Goal: Transaction & Acquisition: Purchase product/service

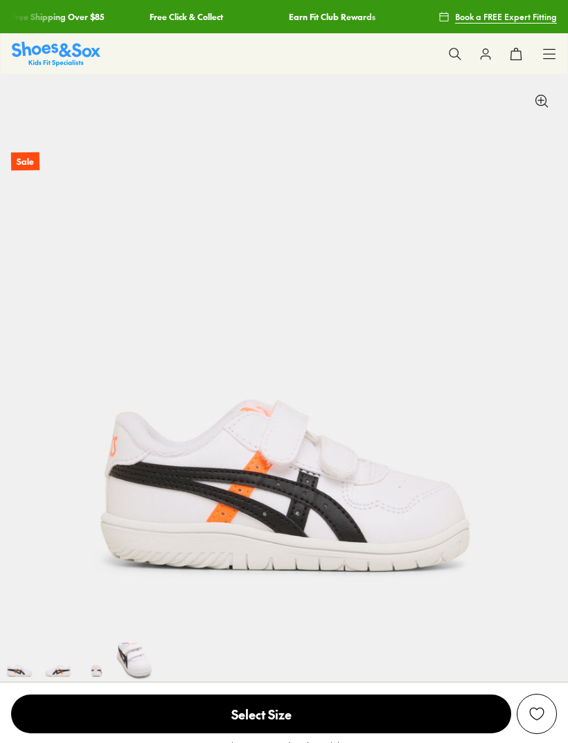
select select "*"
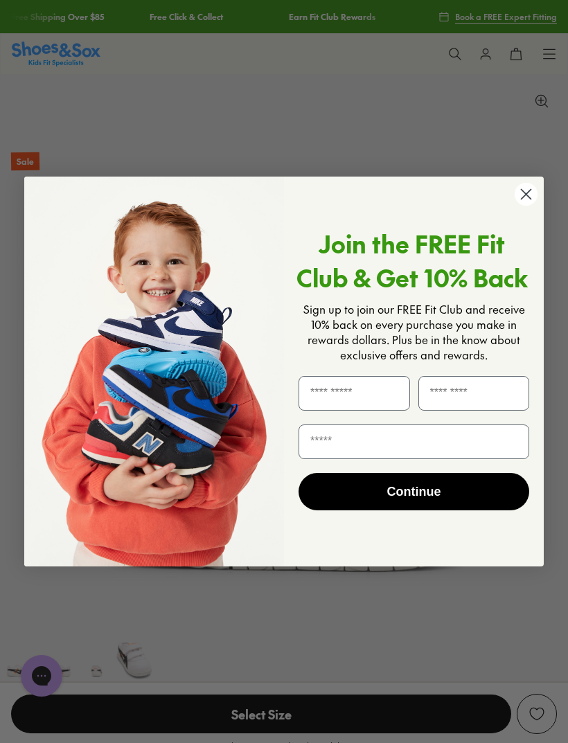
click at [529, 202] on circle "Close dialog" at bounding box center [526, 194] width 23 height 23
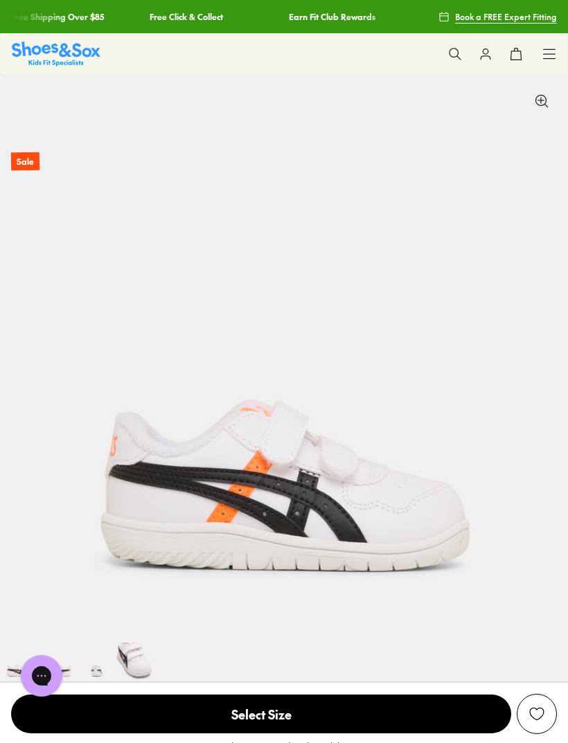
click at [446, 48] on button at bounding box center [455, 54] width 30 height 30
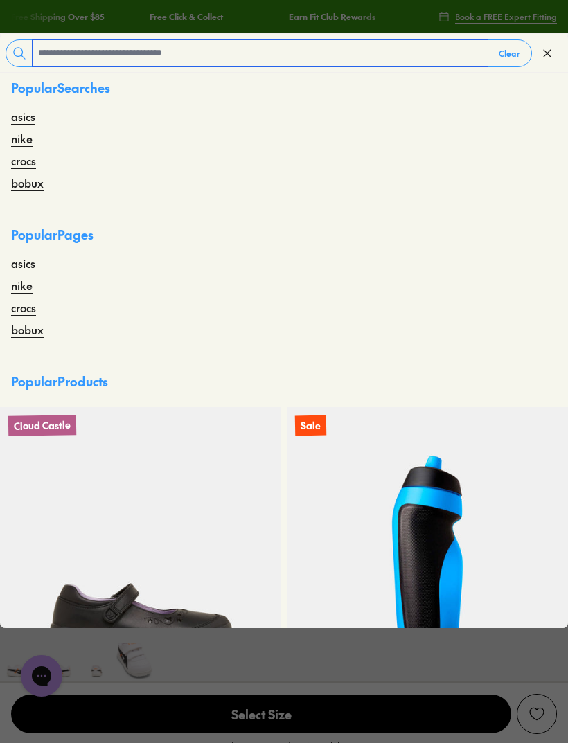
click at [208, 50] on input "text" at bounding box center [260, 53] width 455 height 26
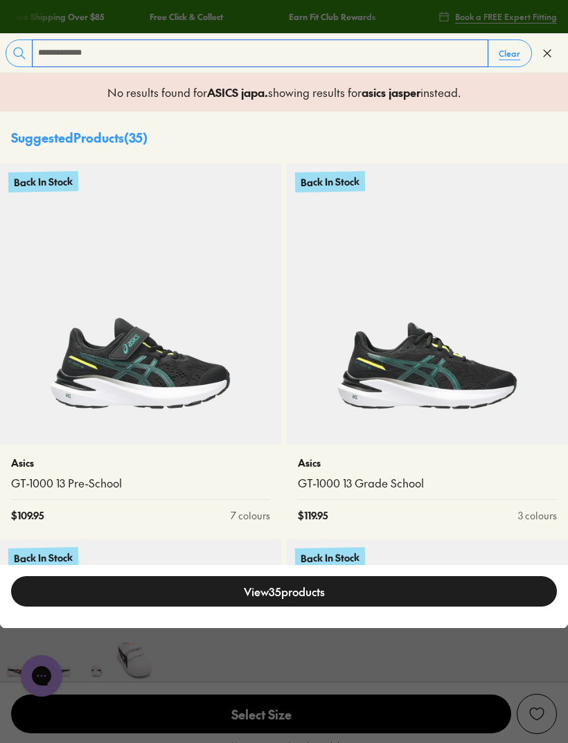
type input "**********"
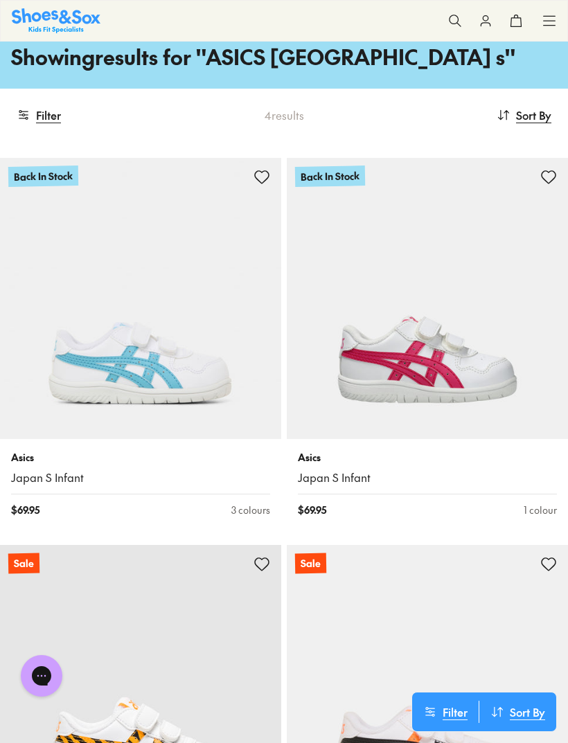
scroll to position [55, 0]
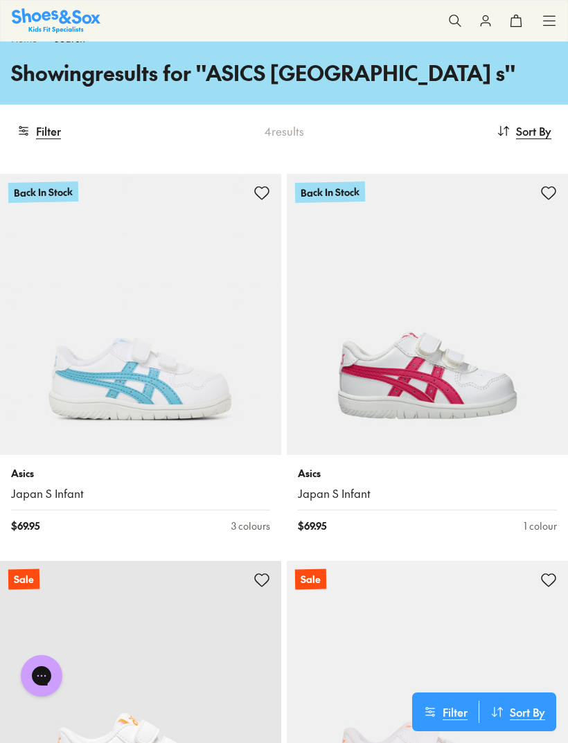
click at [499, 406] on img at bounding box center [427, 314] width 281 height 281
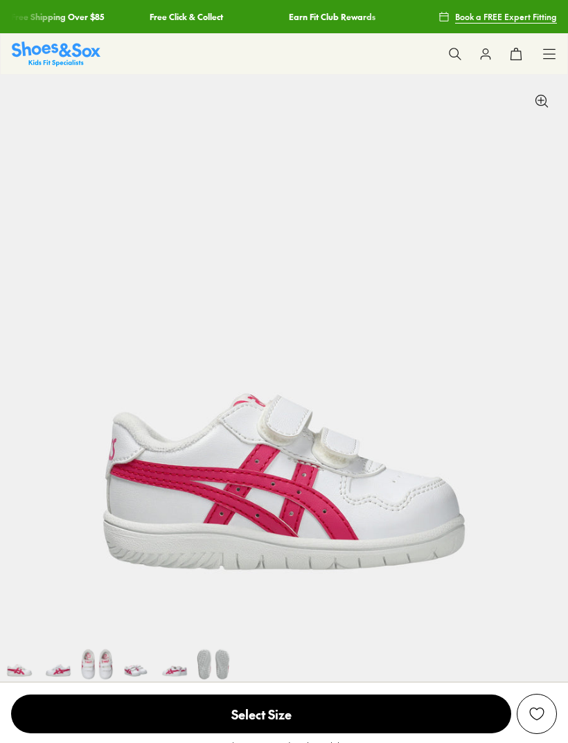
select select "*"
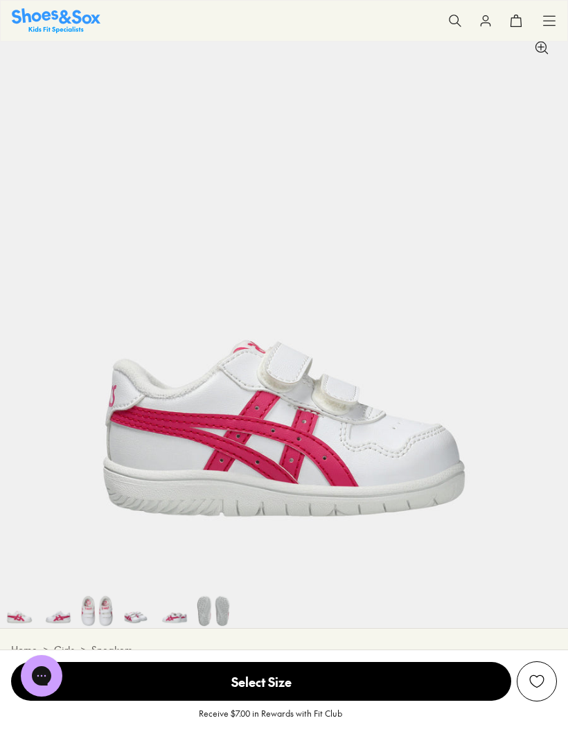
scroll to position [56, 0]
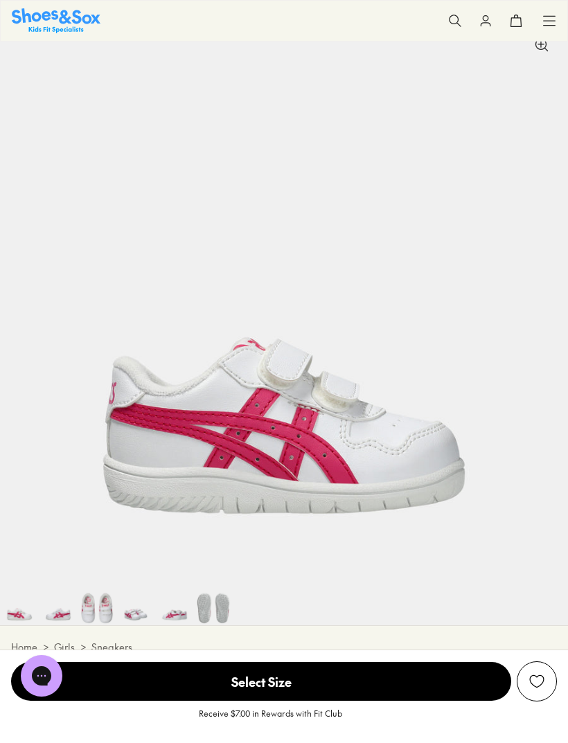
click at [55, 611] on img at bounding box center [58, 606] width 39 height 39
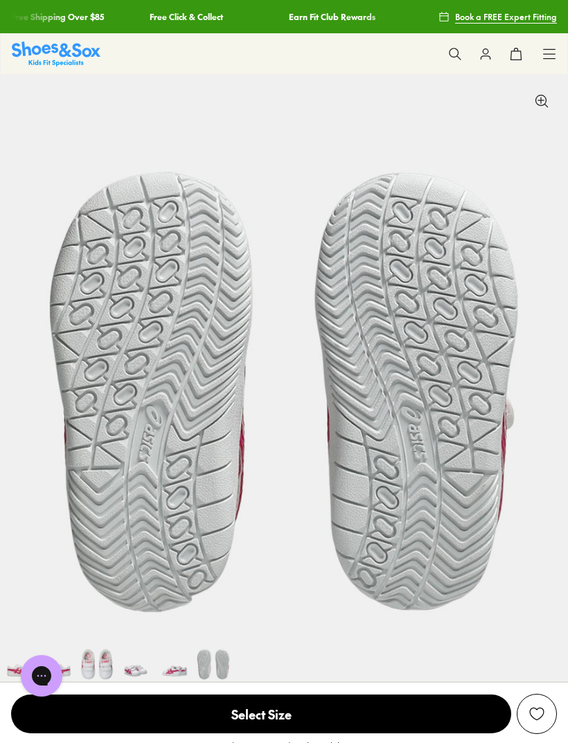
click at [449, 52] on icon at bounding box center [455, 54] width 14 height 14
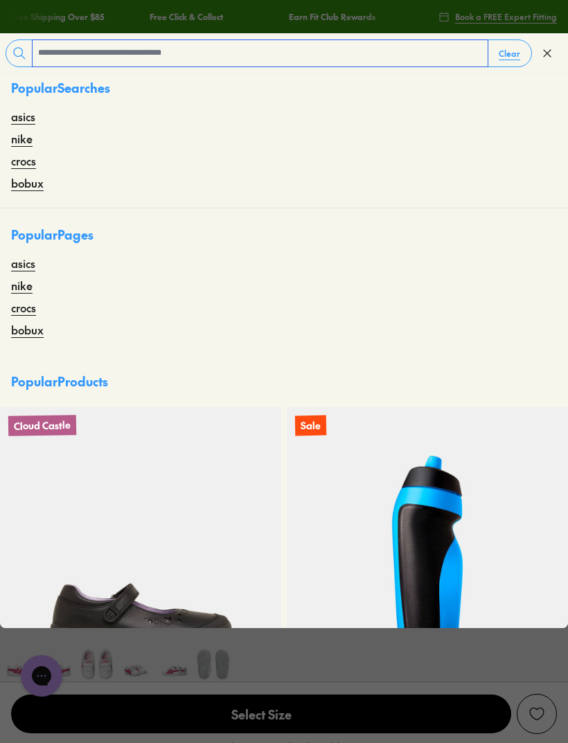
click at [257, 59] on input "text" at bounding box center [260, 53] width 455 height 26
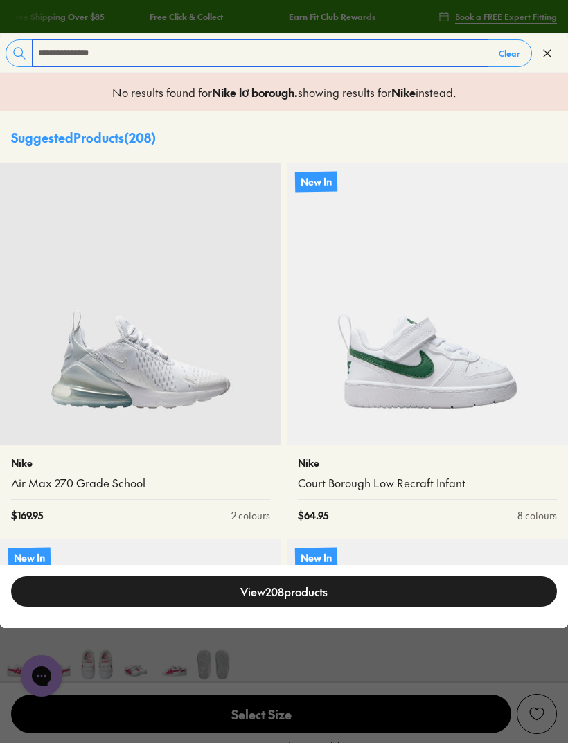
type input "**********"
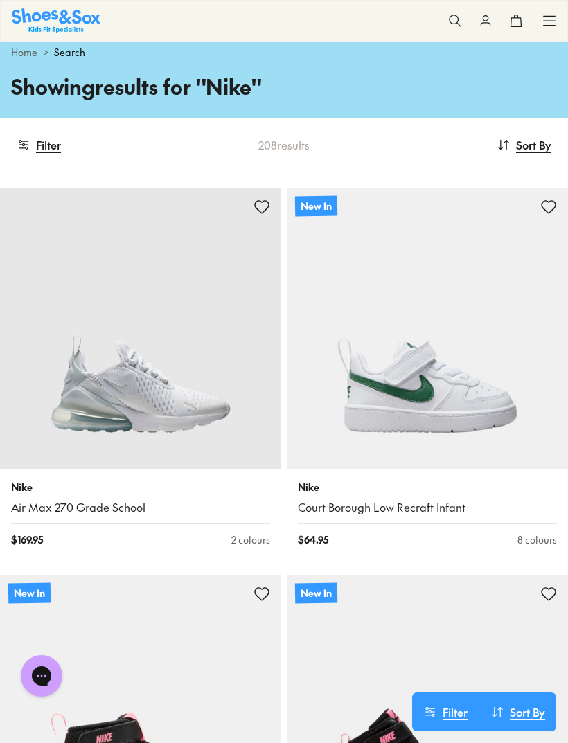
scroll to position [42, 0]
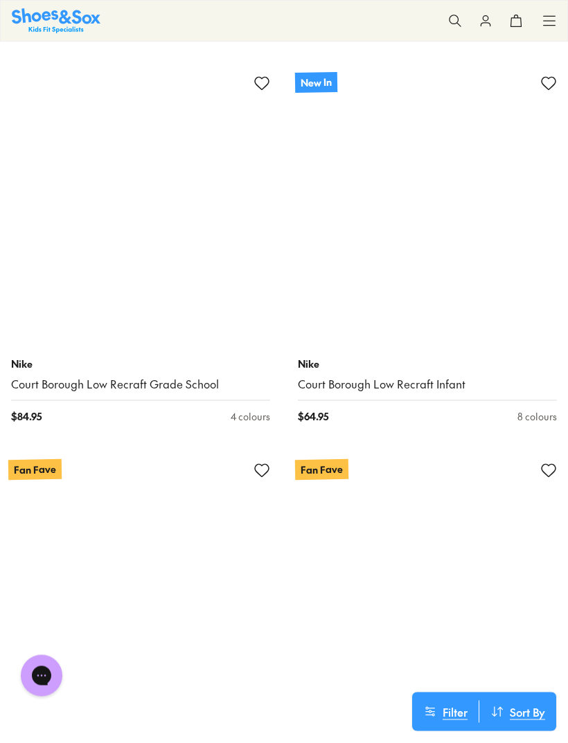
scroll to position [13734, 0]
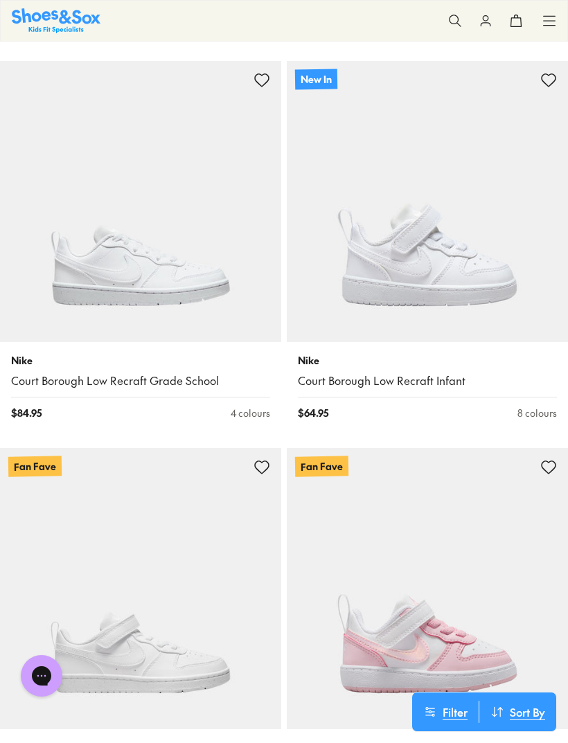
click at [498, 626] on img at bounding box center [427, 588] width 281 height 281
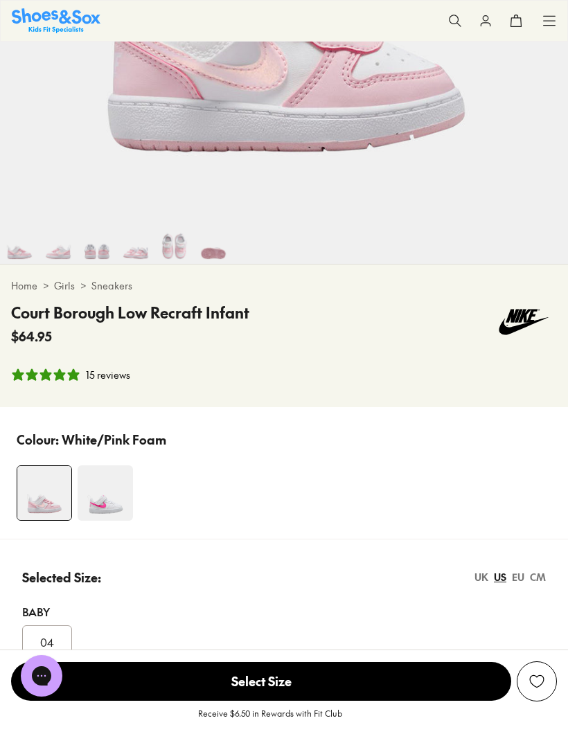
select select "*"
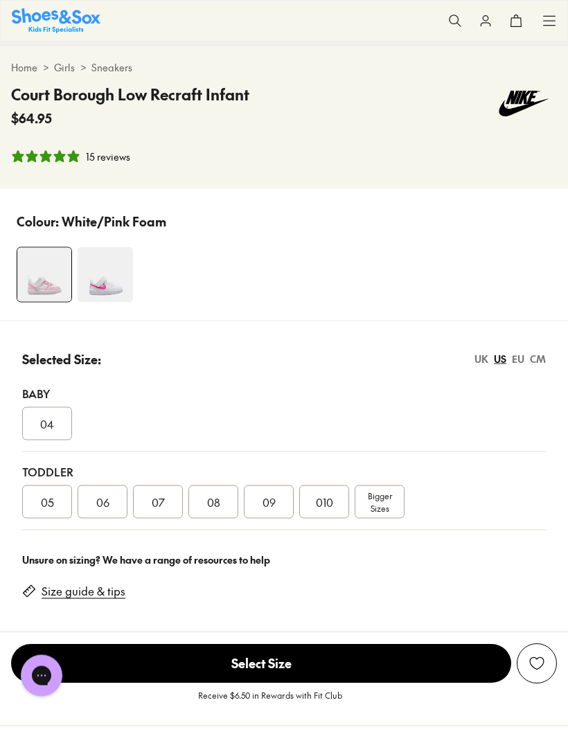
scroll to position [682, 0]
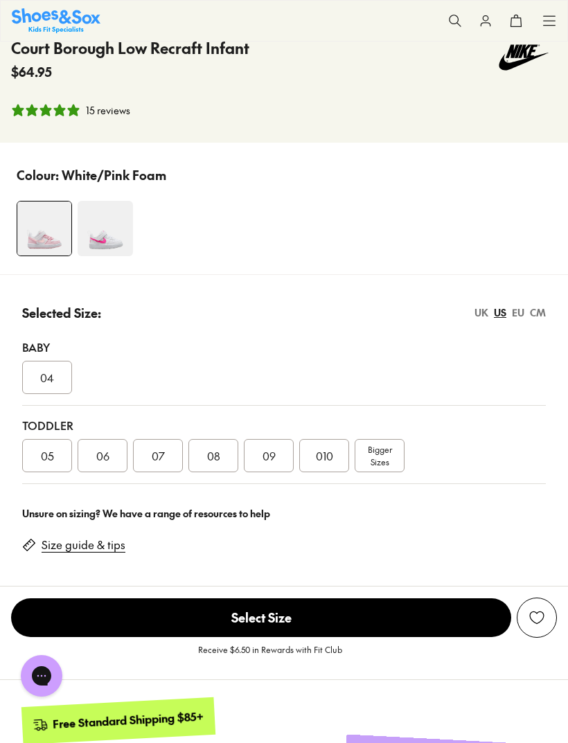
click at [541, 309] on div "CM" at bounding box center [538, 312] width 16 height 15
click at [500, 312] on div "US" at bounding box center [500, 312] width 12 height 15
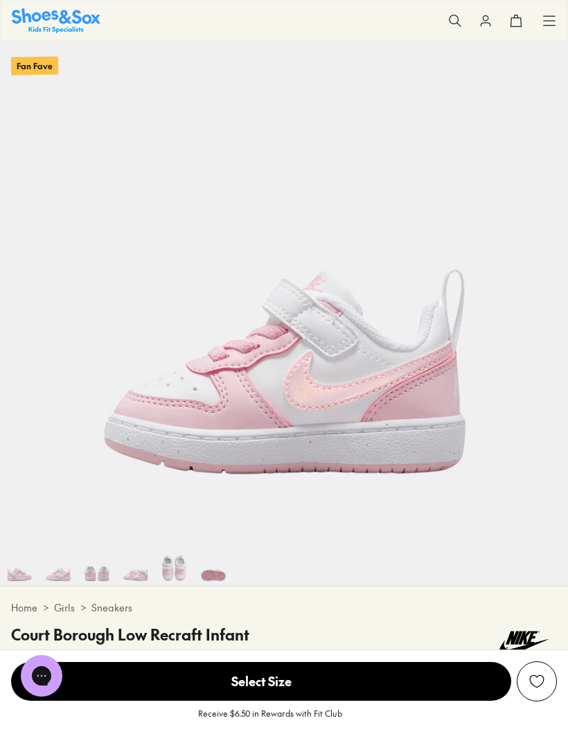
scroll to position [0, 568]
